Goal: Navigation & Orientation: Understand site structure

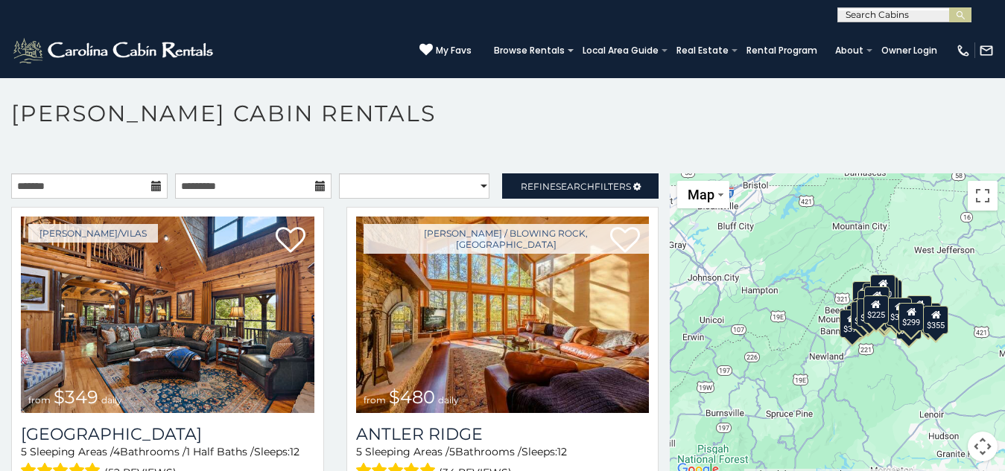
scroll to position [8, 0]
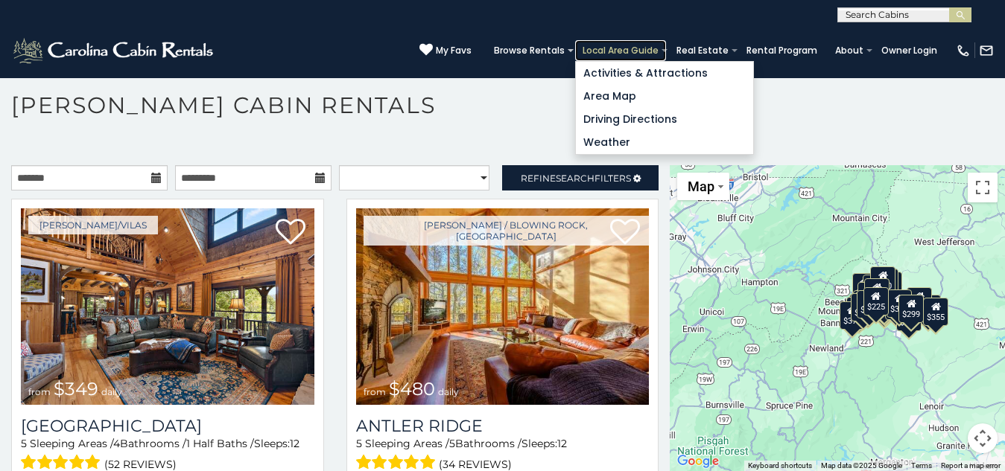
click at [575, 40] on link "Local Area Guide" at bounding box center [620, 50] width 91 height 21
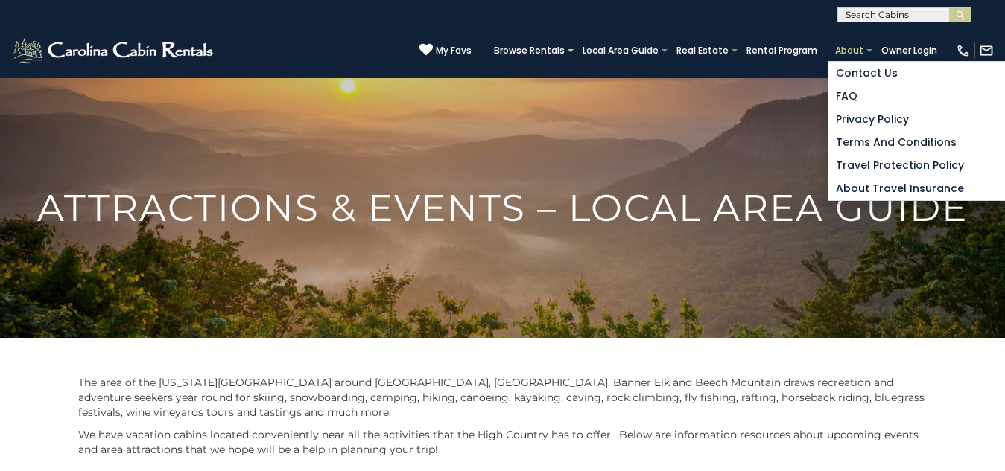
scroll to position [8, 0]
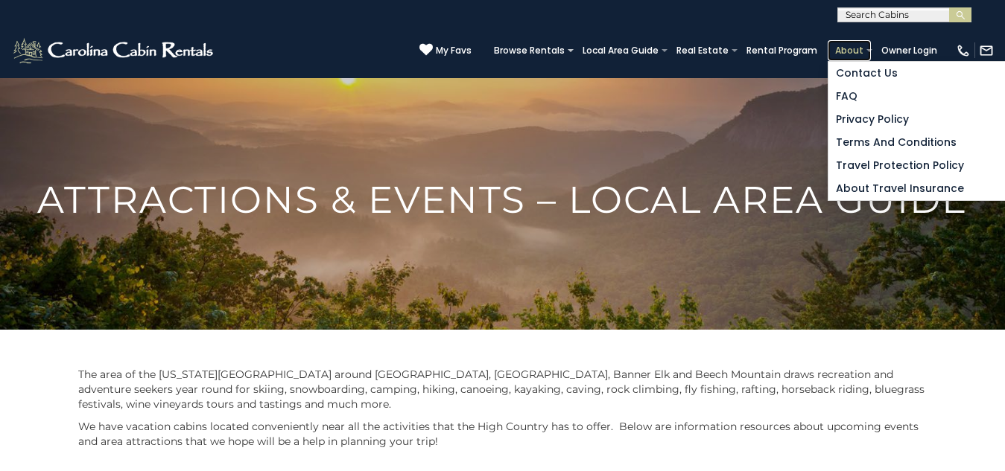
click at [827, 40] on link "About" at bounding box center [848, 50] width 43 height 21
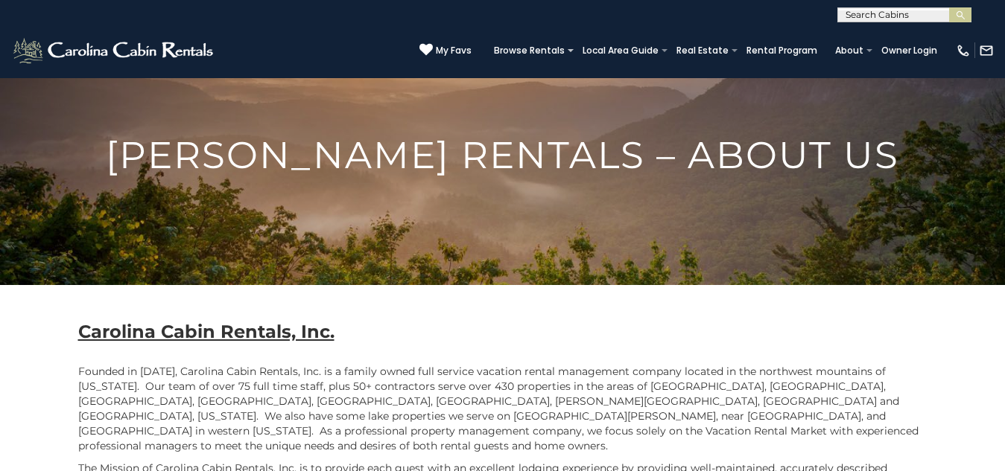
scroll to position [28, 0]
